Goal: Task Accomplishment & Management: Manage account settings

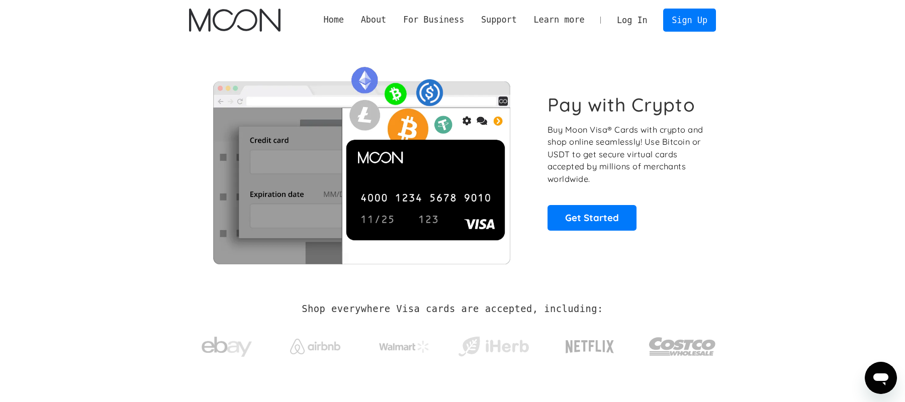
click at [631, 23] on link "Log In" at bounding box center [632, 20] width 47 height 22
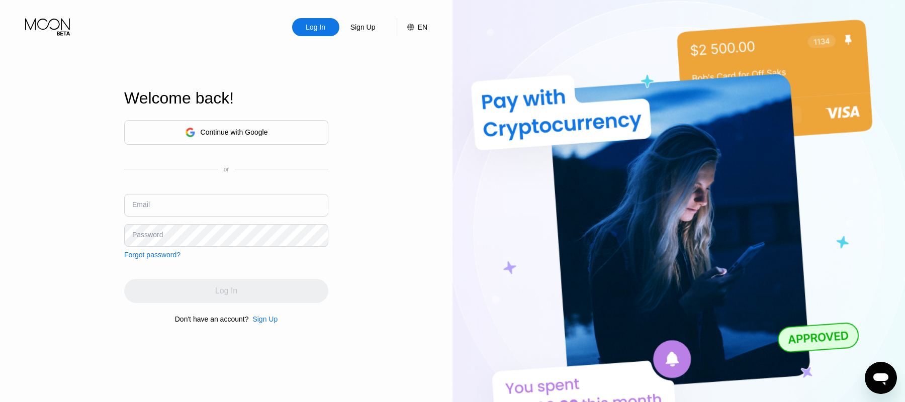
click at [205, 209] on input "text" at bounding box center [226, 205] width 204 height 23
paste input "untitledtitled@proton.me"
type input "untitledtitled@proton.me"
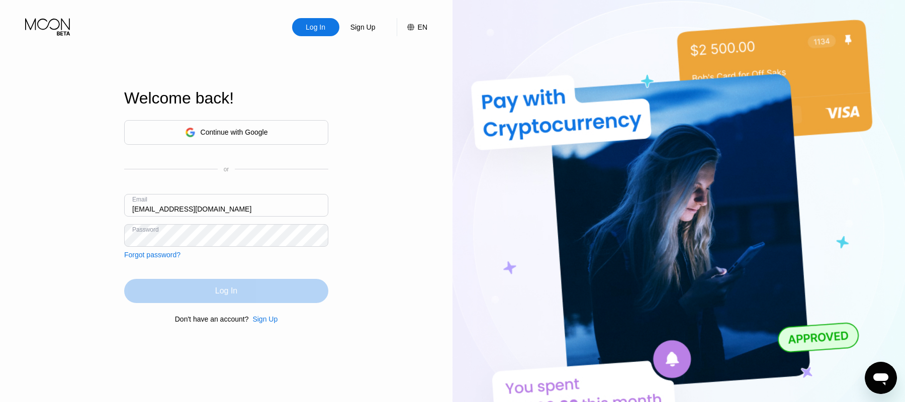
click at [214, 300] on div "Log In" at bounding box center [226, 291] width 204 height 24
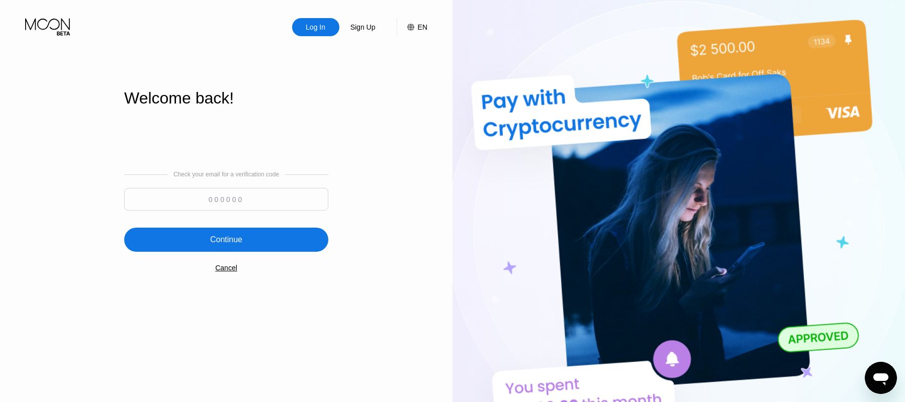
click at [274, 194] on input at bounding box center [226, 199] width 204 height 23
paste input "245091"
type input "245091"
click at [292, 234] on div "Continue" at bounding box center [226, 240] width 204 height 24
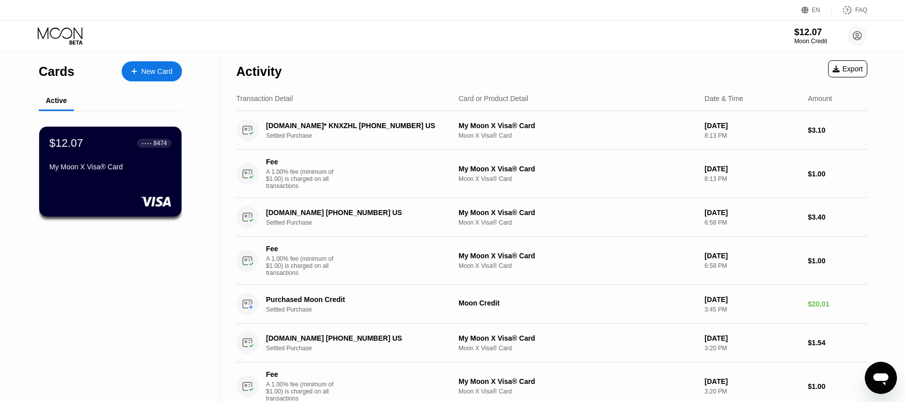
click at [803, 36] on div "$12.07" at bounding box center [811, 32] width 33 height 11
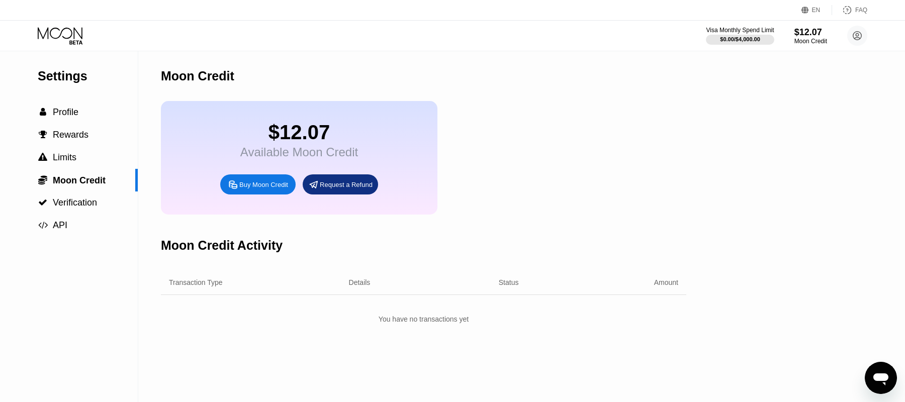
click at [284, 127] on div "$12.07" at bounding box center [299, 132] width 118 height 23
click at [61, 110] on span "Profile" at bounding box center [66, 112] width 26 height 10
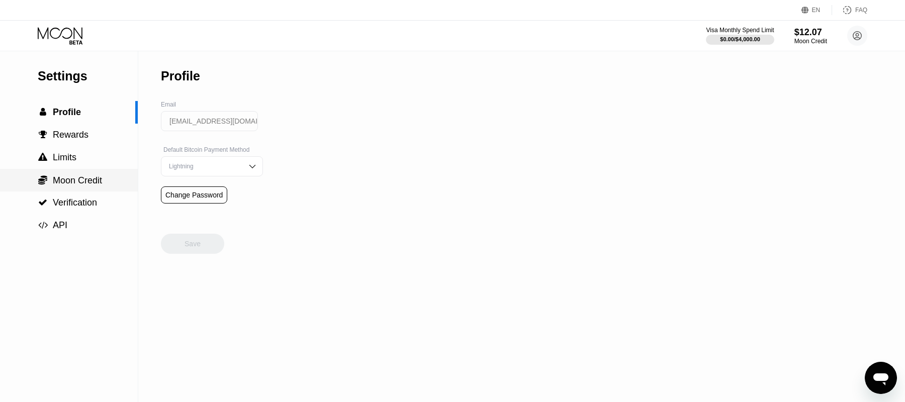
click at [89, 187] on div " Moon Credit" at bounding box center [69, 180] width 138 height 23
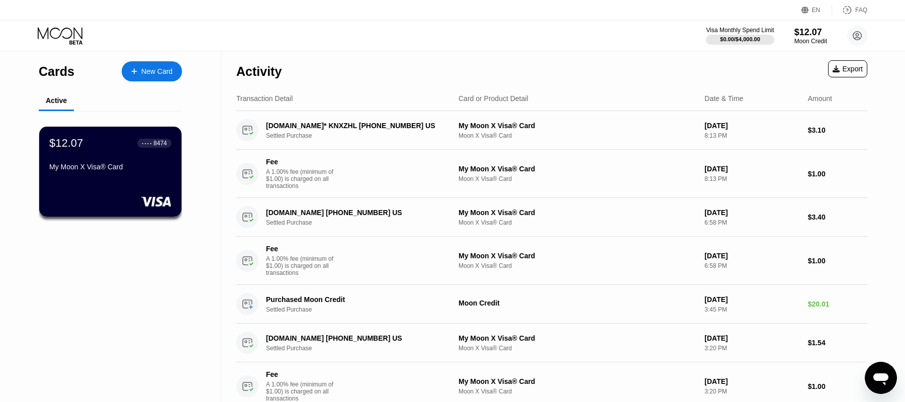
click at [129, 174] on div "My Moon X Visa® Card" at bounding box center [110, 169] width 122 height 12
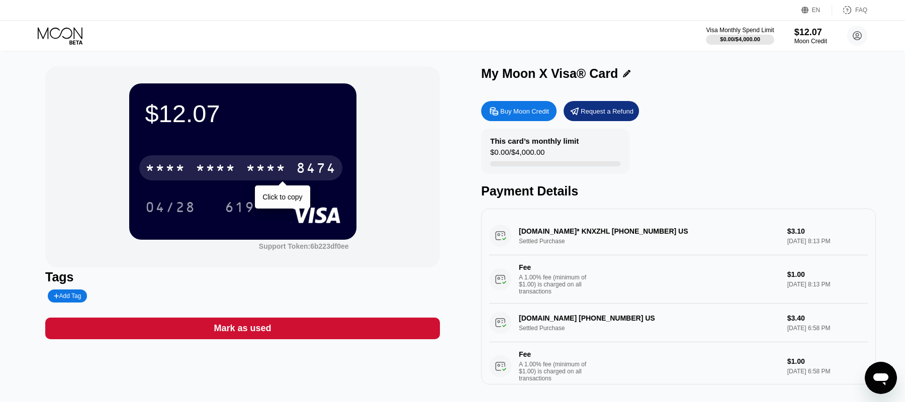
click at [282, 175] on div "* * * *" at bounding box center [266, 169] width 40 height 16
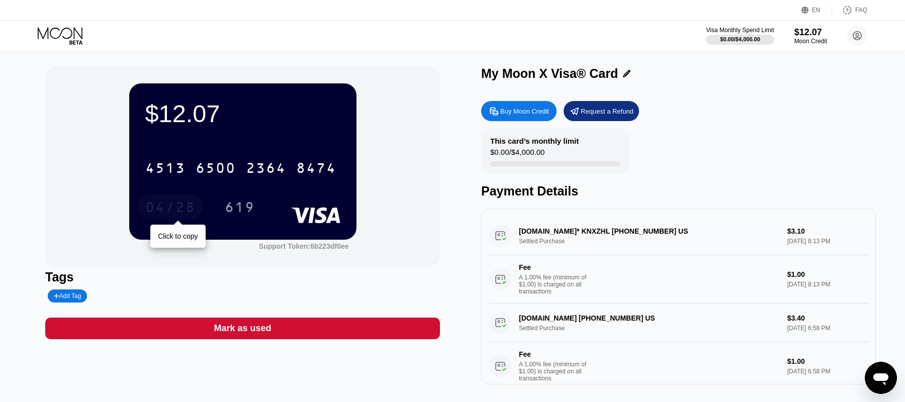
click at [186, 206] on div "04/28" at bounding box center [170, 209] width 50 height 16
click at [246, 204] on div "619" at bounding box center [240, 209] width 30 height 16
